Goal: Task Accomplishment & Management: Manage account settings

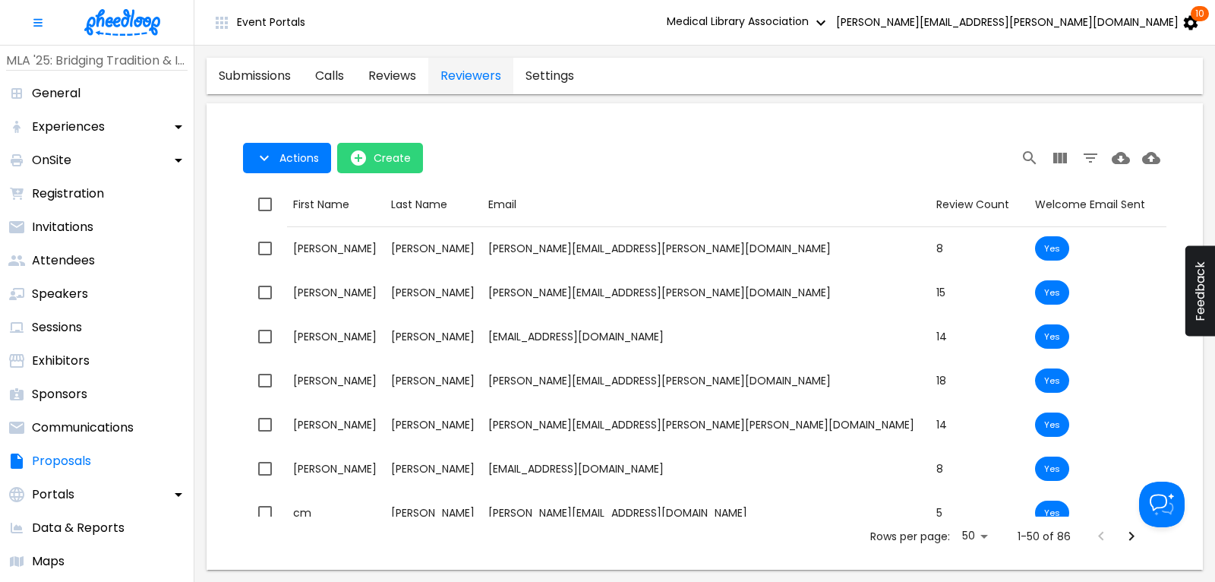
click at [112, 17] on img at bounding box center [122, 22] width 76 height 27
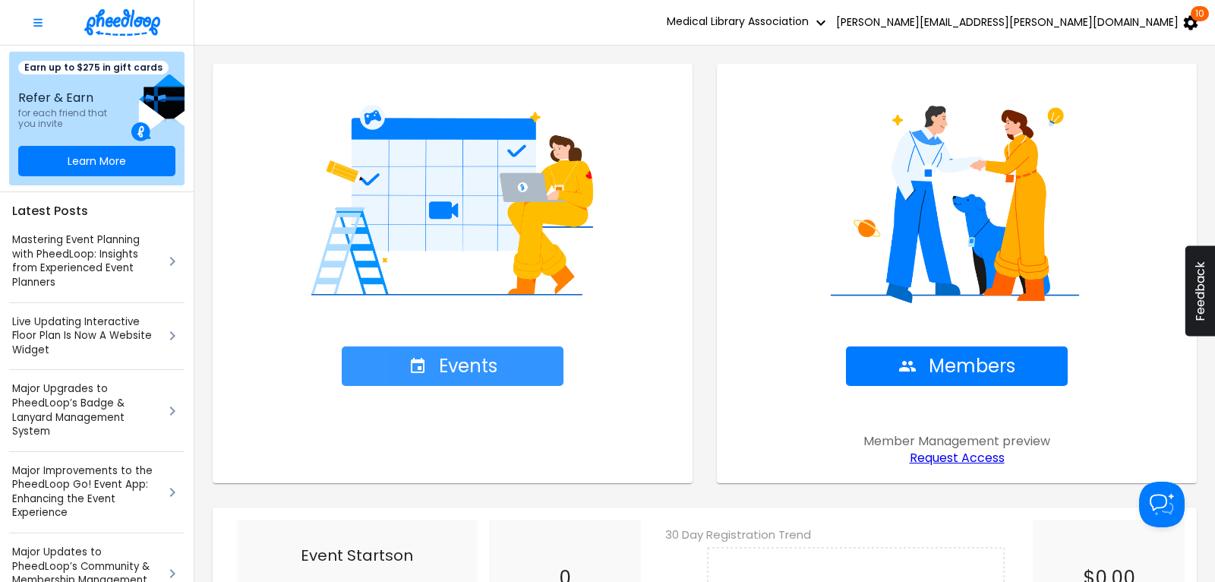
click at [472, 363] on span "Events" at bounding box center [453, 366] width 89 height 21
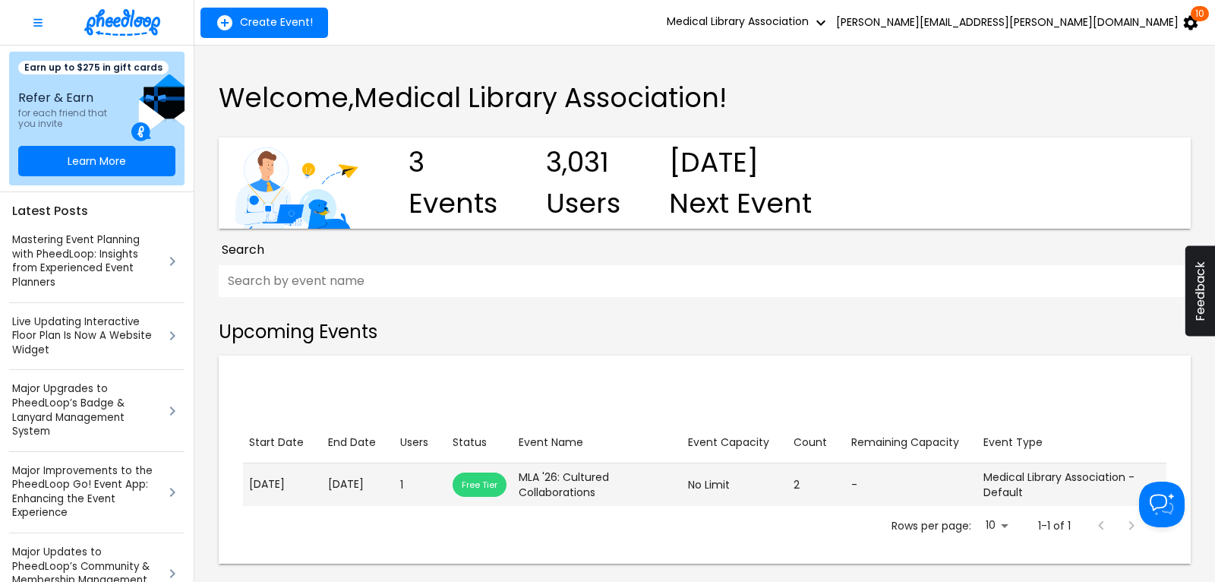
click at [318, 488] on td "Start Date May. 19, 2026" at bounding box center [282, 484] width 79 height 43
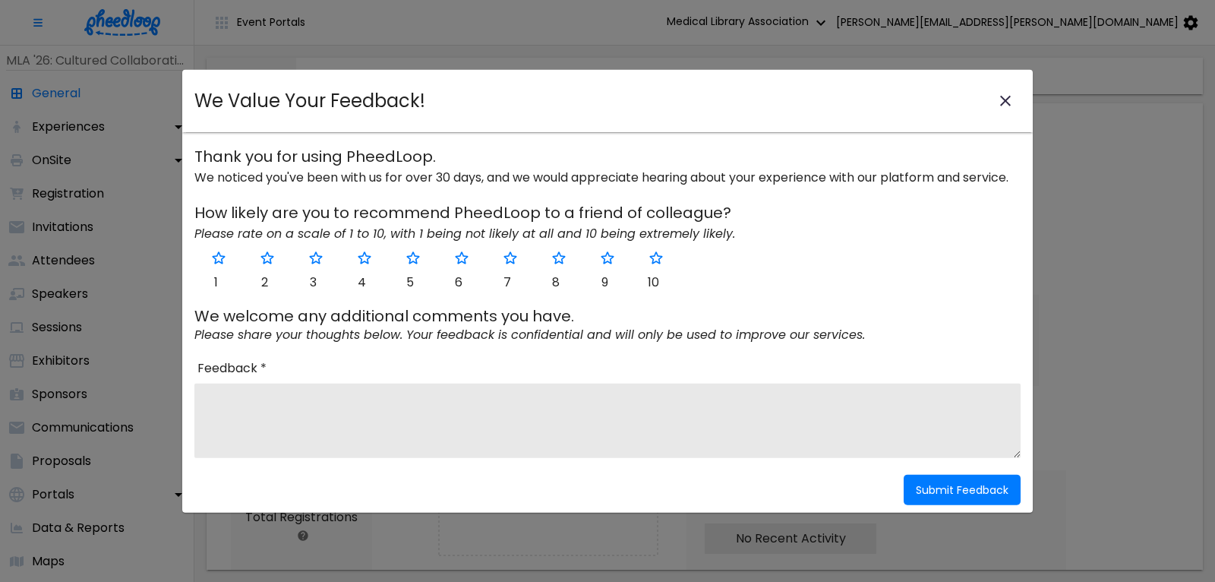
click at [1005, 102] on icon "close-modal" at bounding box center [1005, 101] width 11 height 11
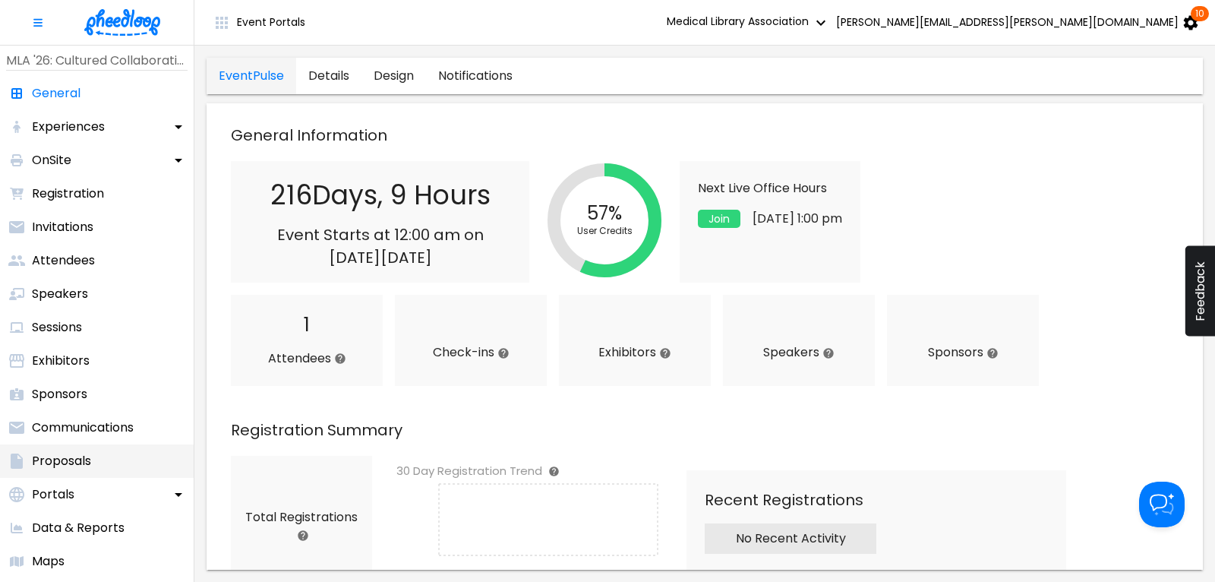
click at [65, 452] on p "Proposals" at bounding box center [61, 461] width 59 height 18
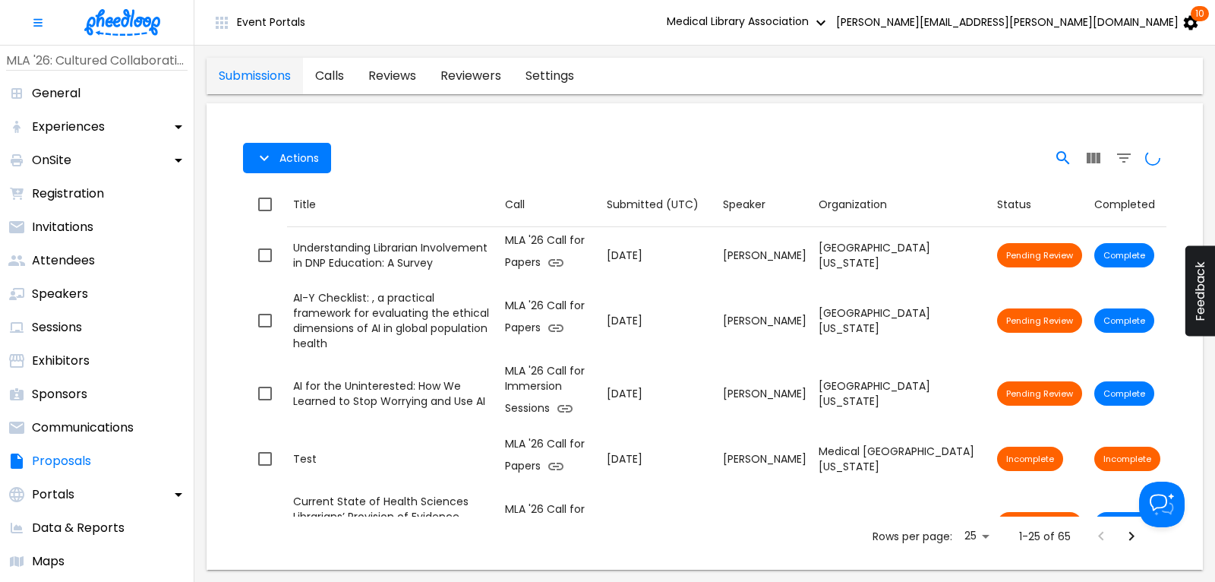
click at [1060, 151] on icon "Search" at bounding box center [1063, 157] width 13 height 13
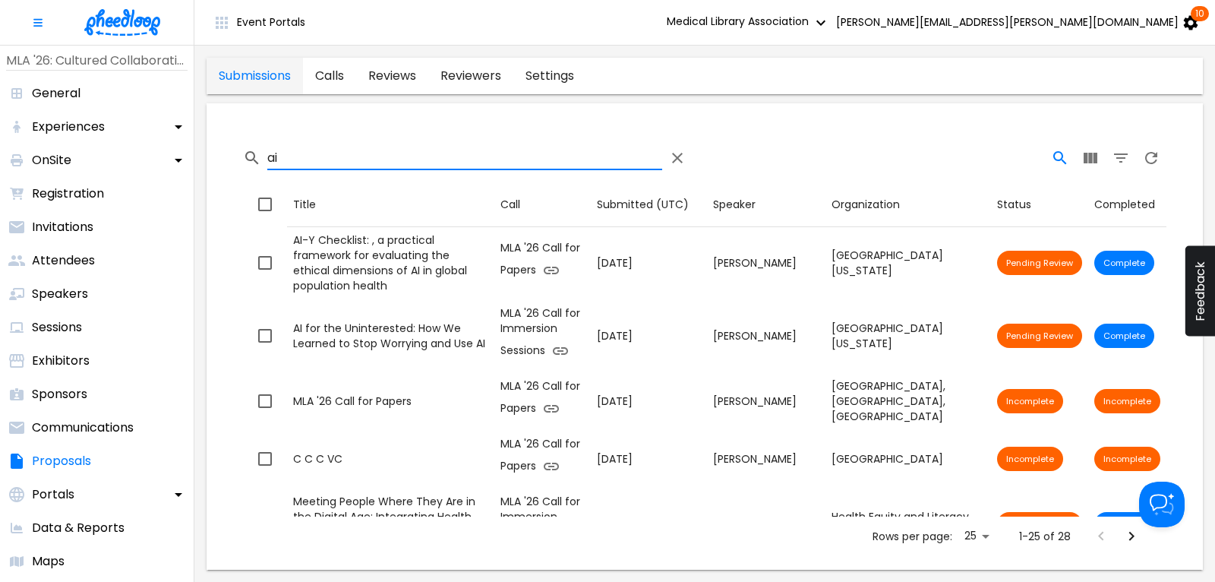
type input "a"
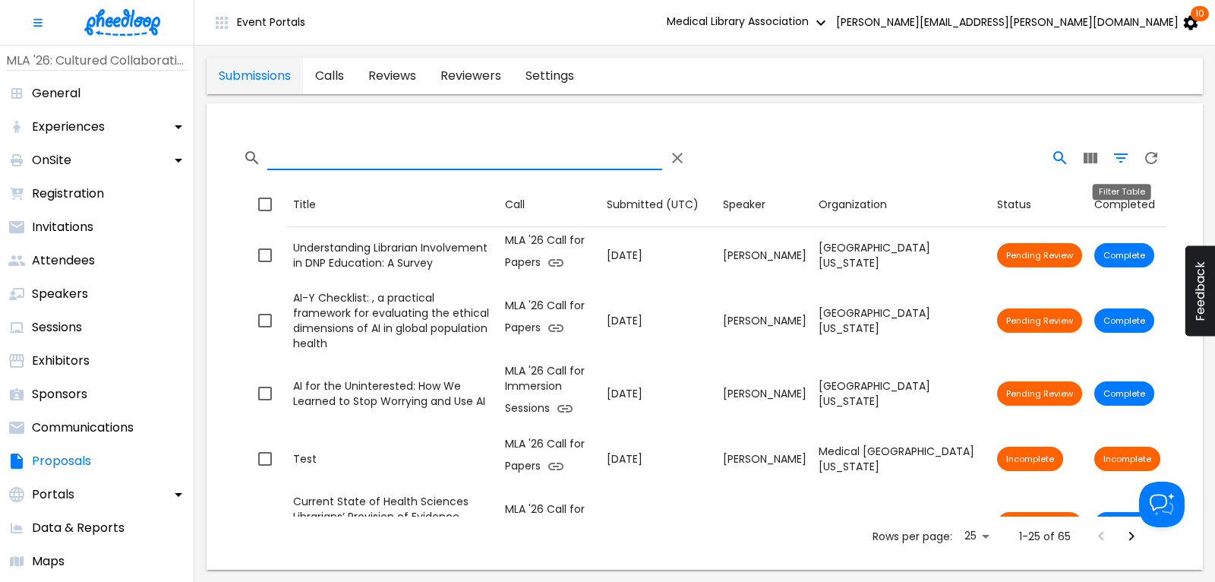
click at [1122, 163] on icon "Filter Table" at bounding box center [1121, 158] width 18 height 18
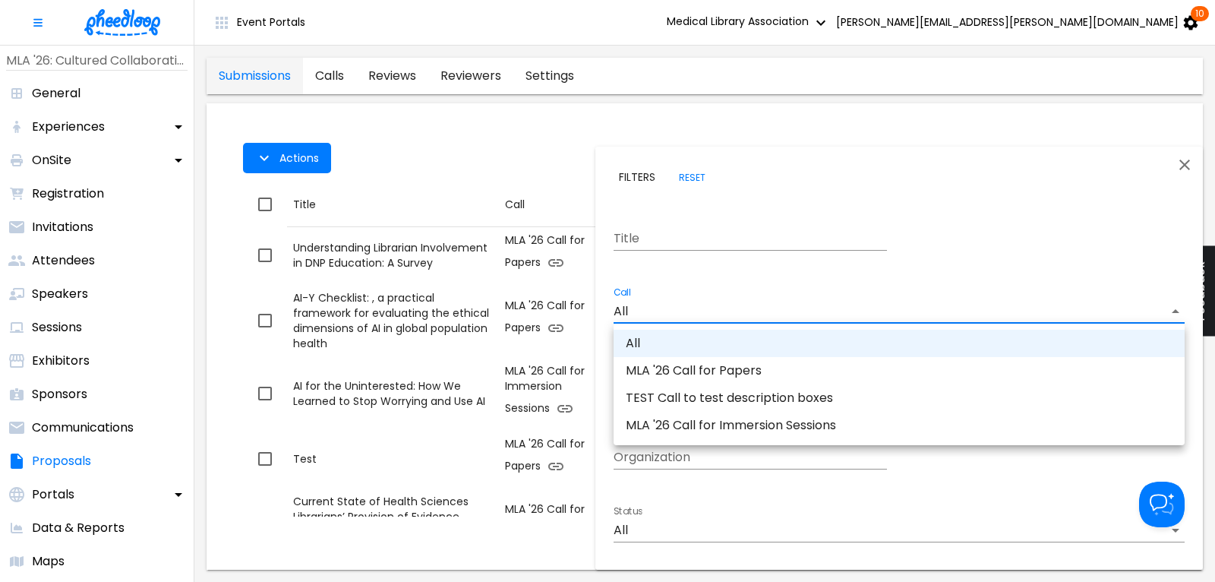
click at [690, 314] on body "Event Portals Medical Library Association [PERSON_NAME][EMAIL_ADDRESS][PERSON_N…" at bounding box center [607, 291] width 1215 height 582
click at [731, 425] on li "MLA '26 Call for Immersion Sessions" at bounding box center [899, 425] width 571 height 27
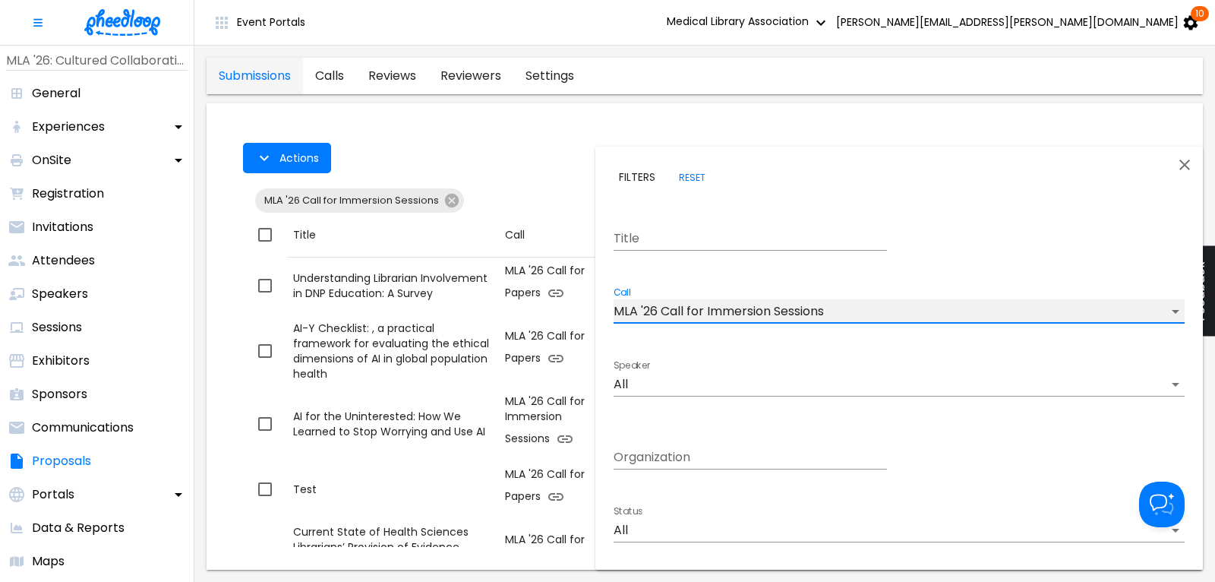
type input "CALKIRA09Z18DK8"
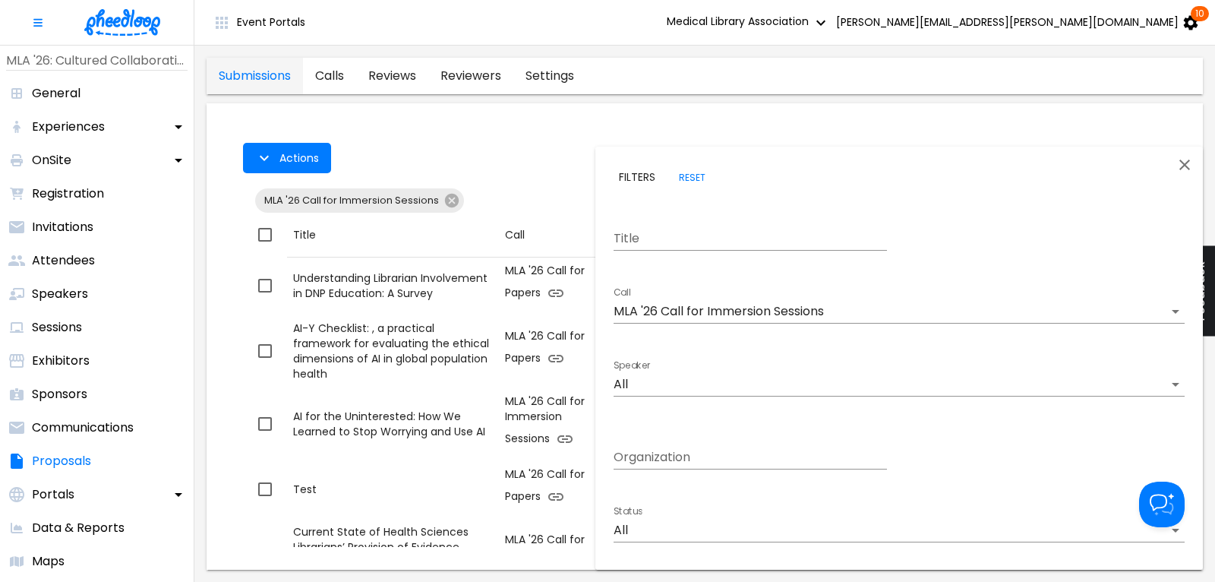
click at [525, 162] on div at bounding box center [607, 291] width 1215 height 582
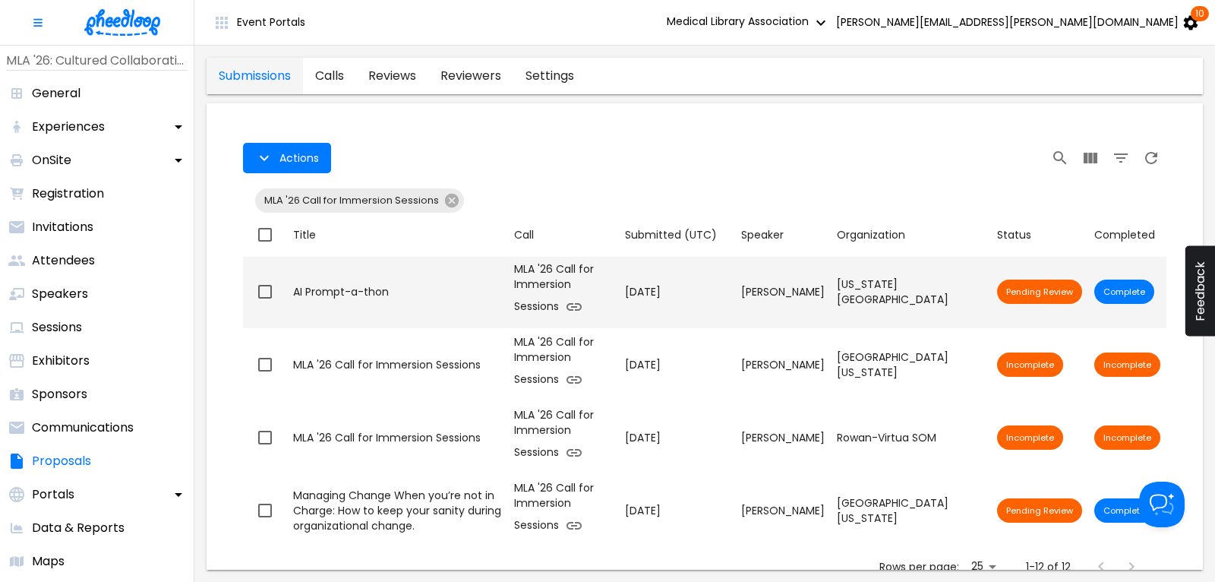
scroll to position [482, 0]
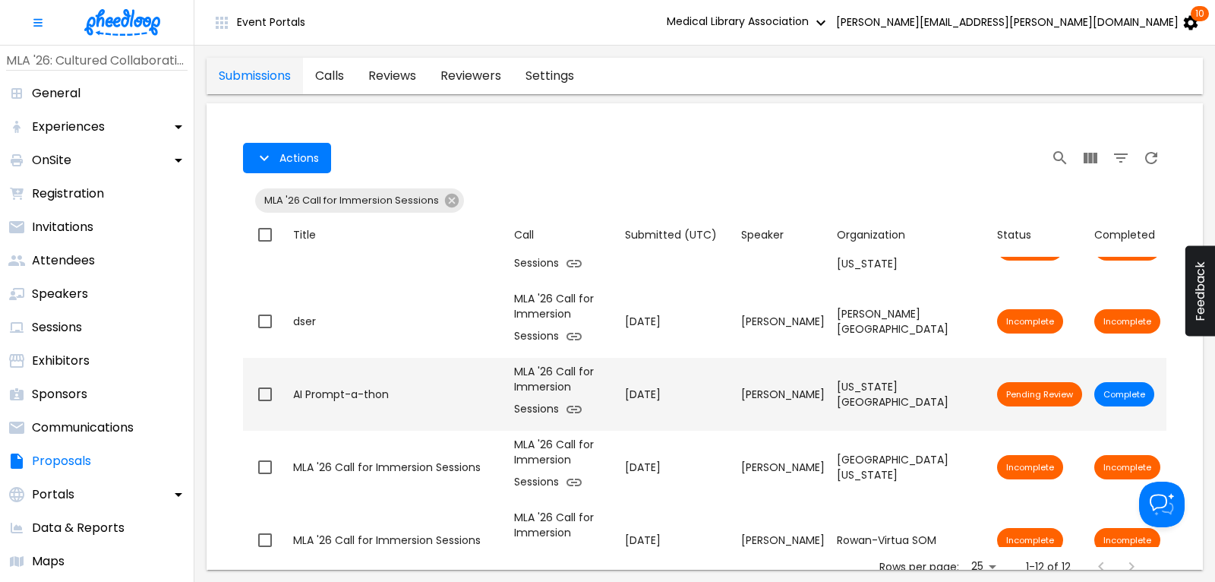
click at [374, 387] on div "AI Prompt-a-thon" at bounding box center [397, 394] width 209 height 15
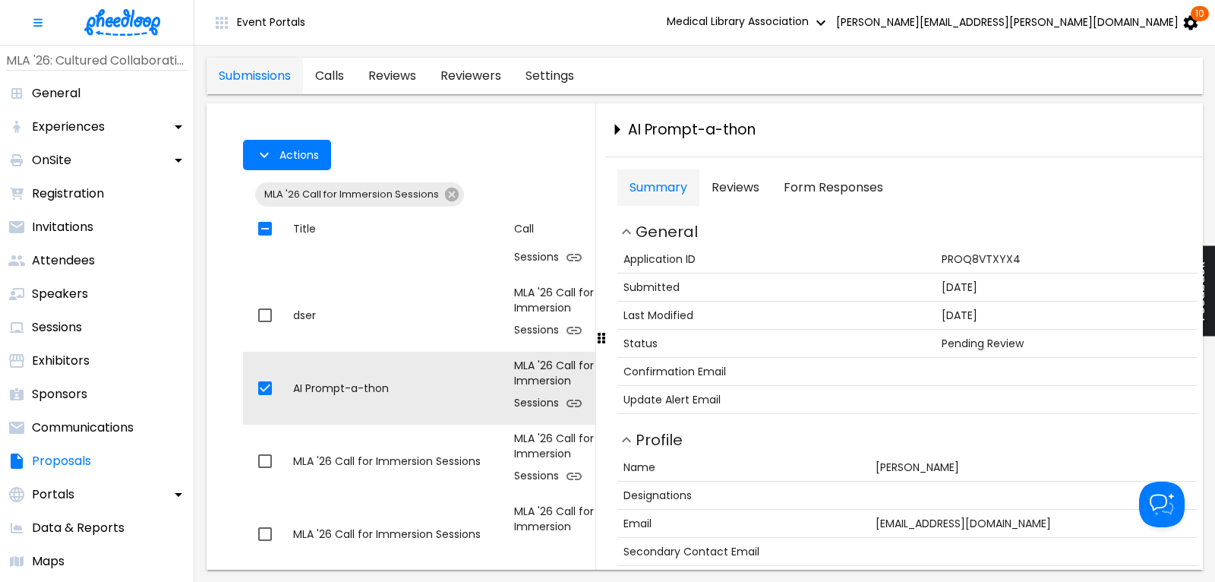
click at [819, 184] on Responses "Form Responses" at bounding box center [834, 187] width 124 height 36
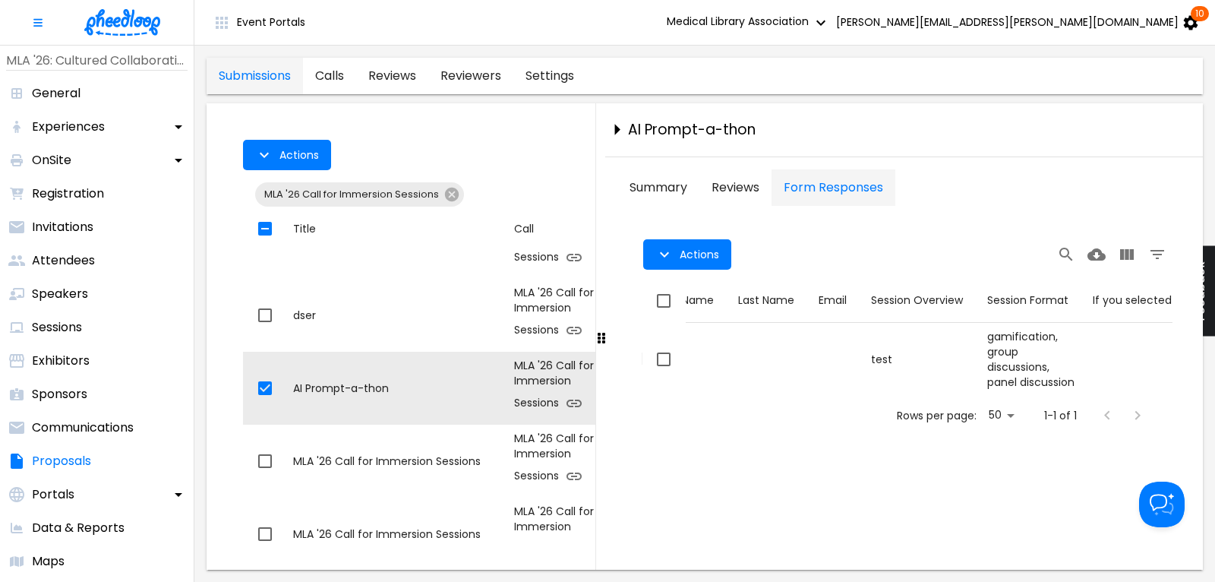
scroll to position [0, 84]
click at [616, 124] on icon "close-drawer" at bounding box center [617, 129] width 27 height 27
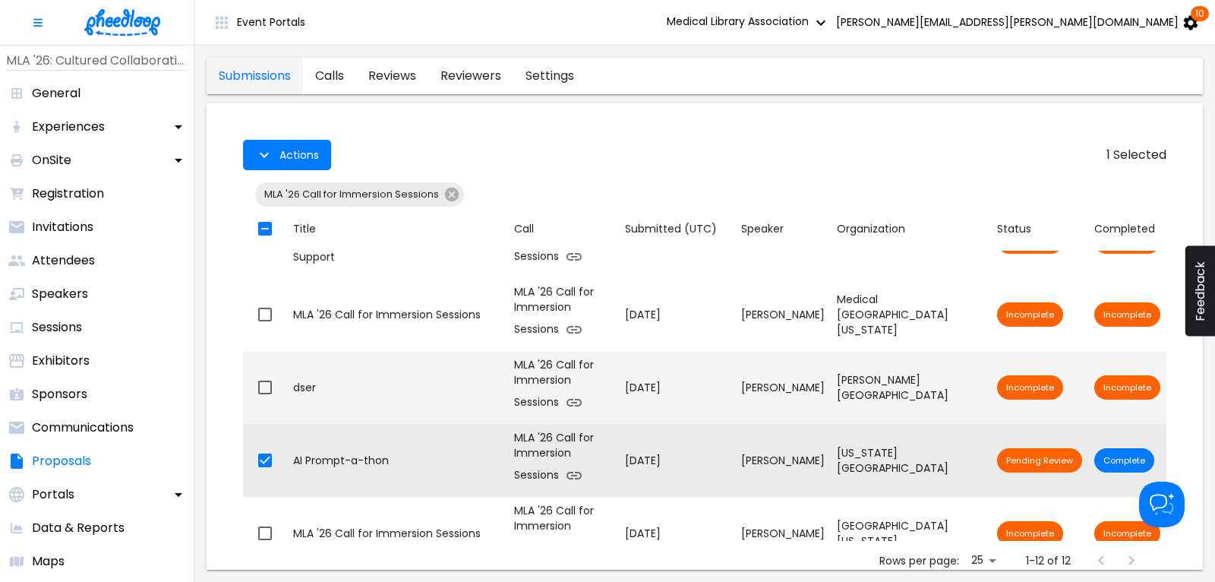
scroll to position [585, 0]
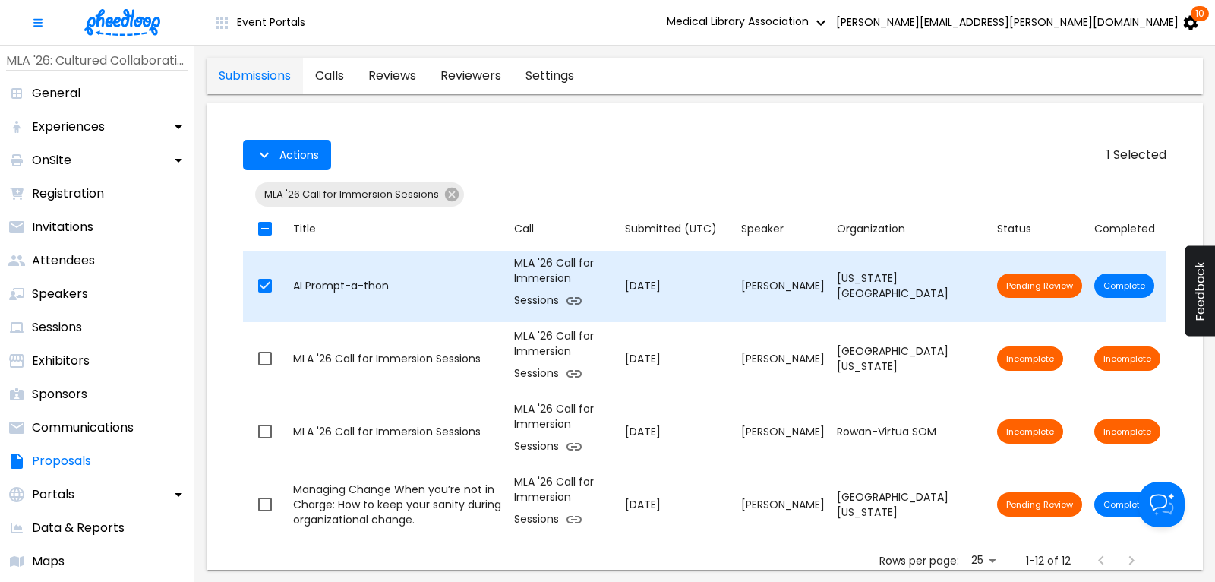
click at [268, 289] on input "checkbox" at bounding box center [265, 286] width 32 height 32
checkbox input "false"
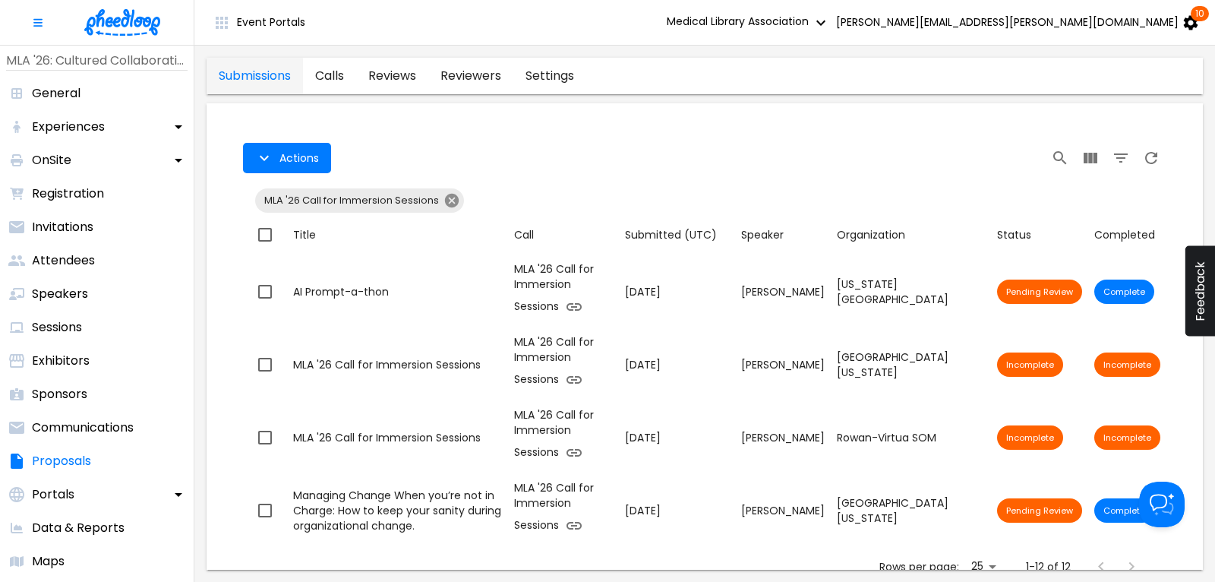
click at [452, 198] on icon at bounding box center [452, 201] width 14 height 14
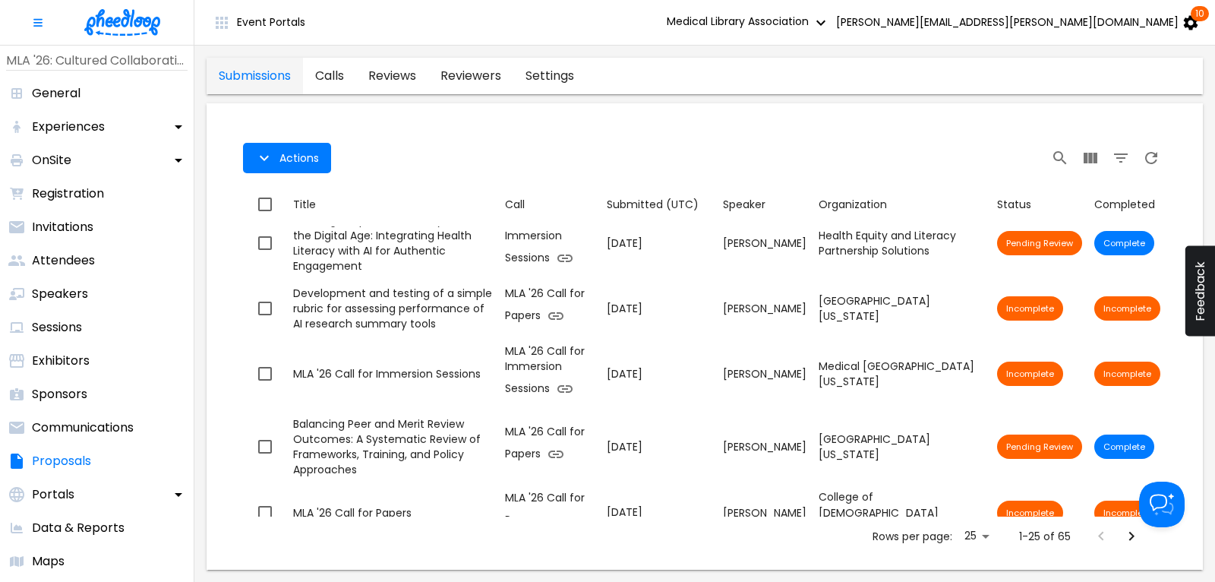
scroll to position [486, 0]
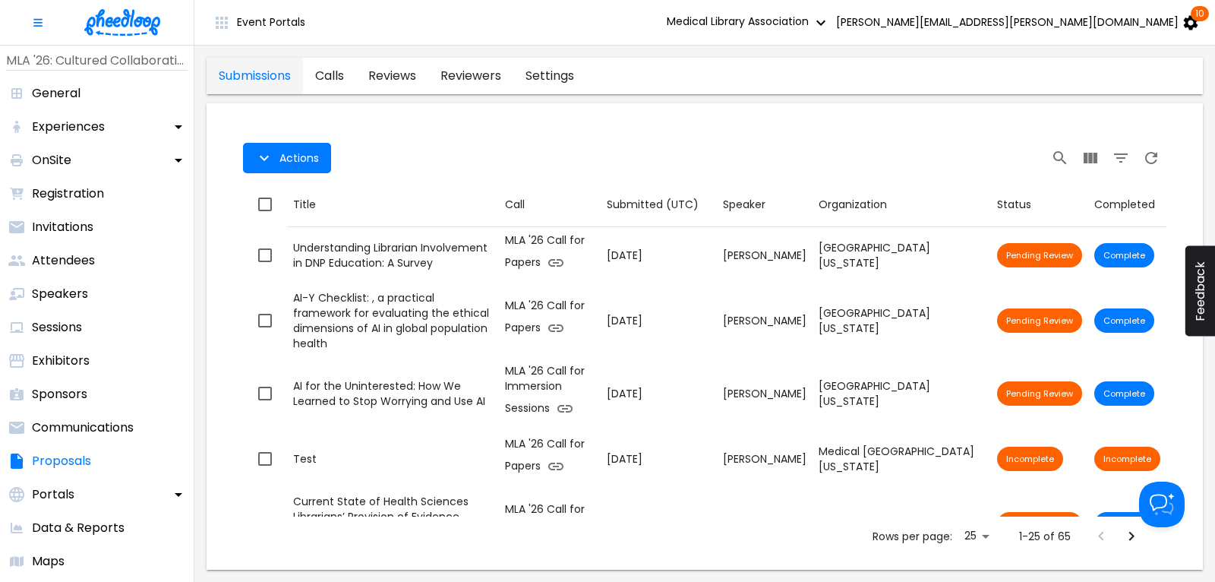
click at [365, 126] on div "Actions Actions Title Call Submitted (UTC) Speaker Organization Status Complete…" at bounding box center [705, 342] width 972 height 454
